Goal: Task Accomplishment & Management: Manage account settings

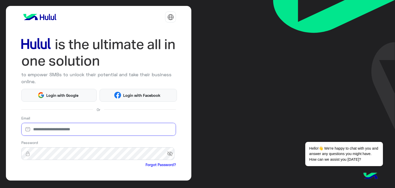
type input "**********"
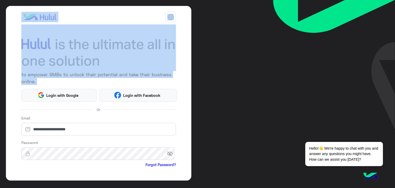
drag, startPoint x: 256, startPoint y: 71, endPoint x: 6, endPoint y: -5, distance: 261.7
click at [6, 0] on html "**********" at bounding box center [197, 94] width 395 height 188
click at [239, 36] on div "**********" at bounding box center [197, 94] width 395 height 188
